Goal: Information Seeking & Learning: Learn about a topic

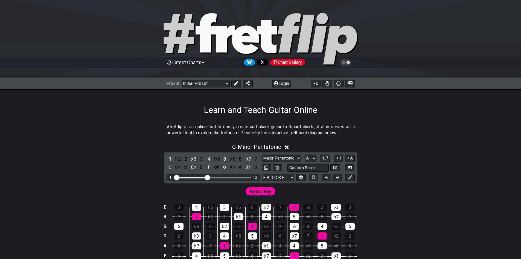
select select "Major Pentatonic"
select select "A"
